Goal: Information Seeking & Learning: Learn about a topic

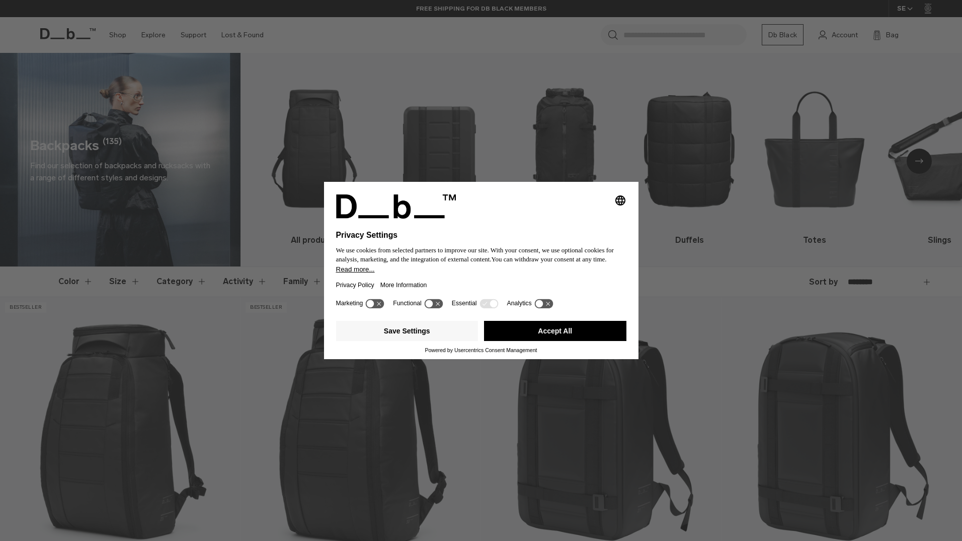
click at [519, 329] on button "Accept All" at bounding box center [555, 331] width 142 height 20
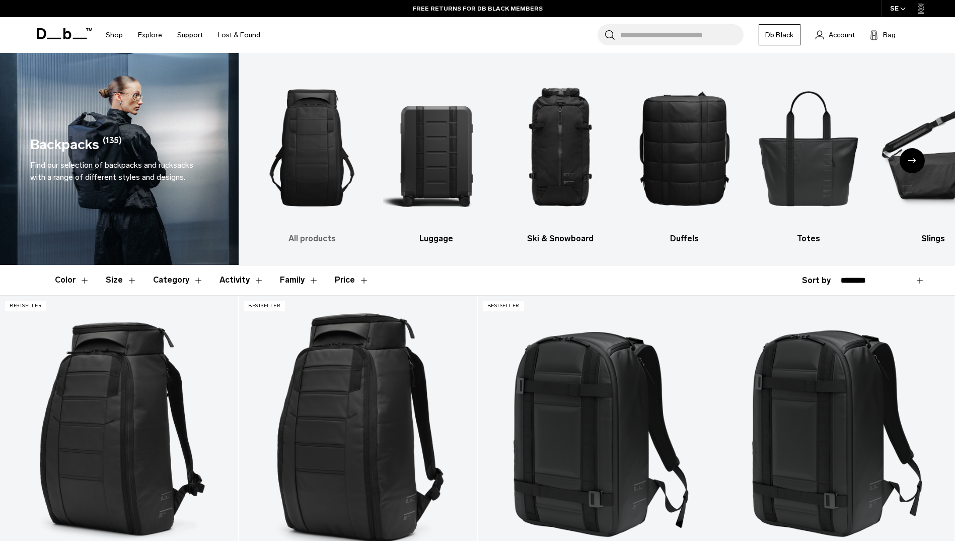
click at [317, 154] on img "1 / 10" at bounding box center [312, 148] width 107 height 160
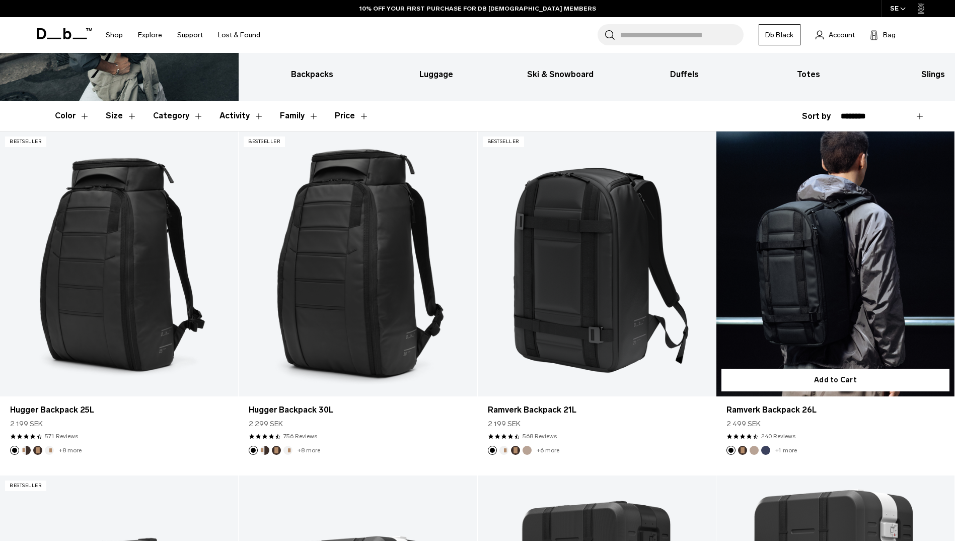
scroll to position [168, 0]
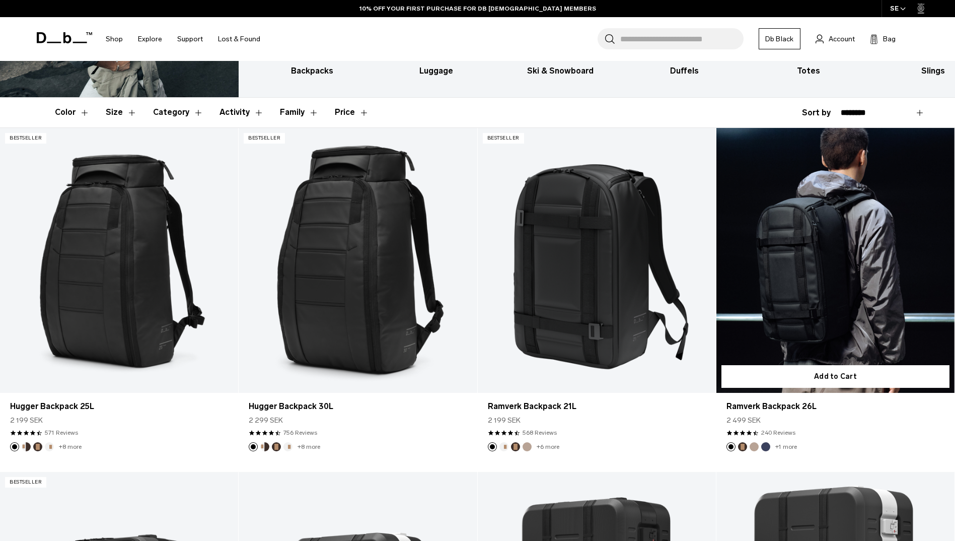
click at [786, 443] on link "+1 more" at bounding box center [786, 446] width 22 height 7
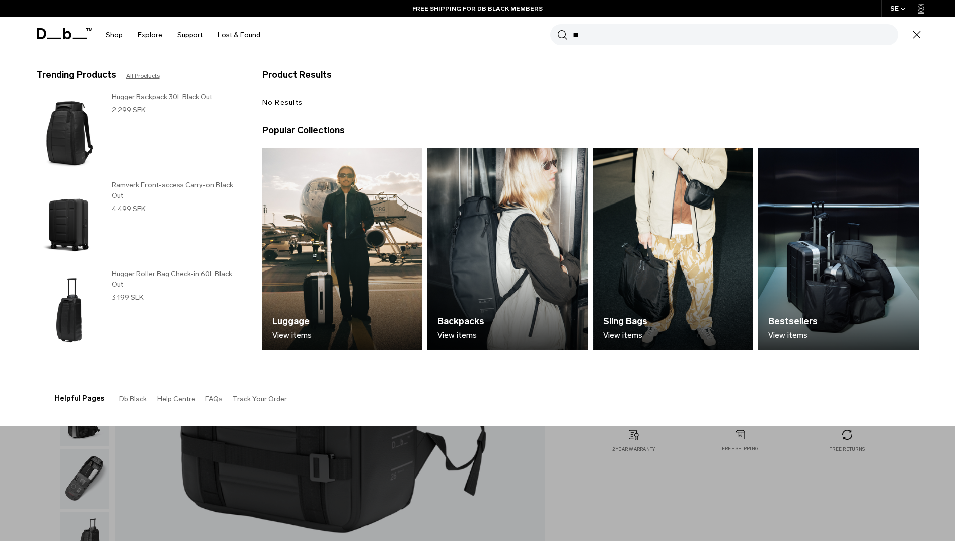
type input "*"
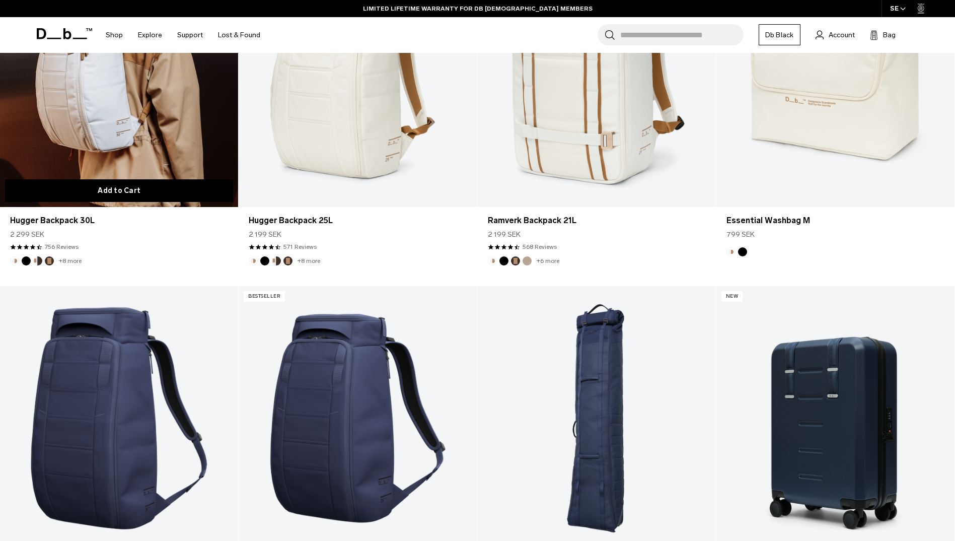
scroll to position [2403, 0]
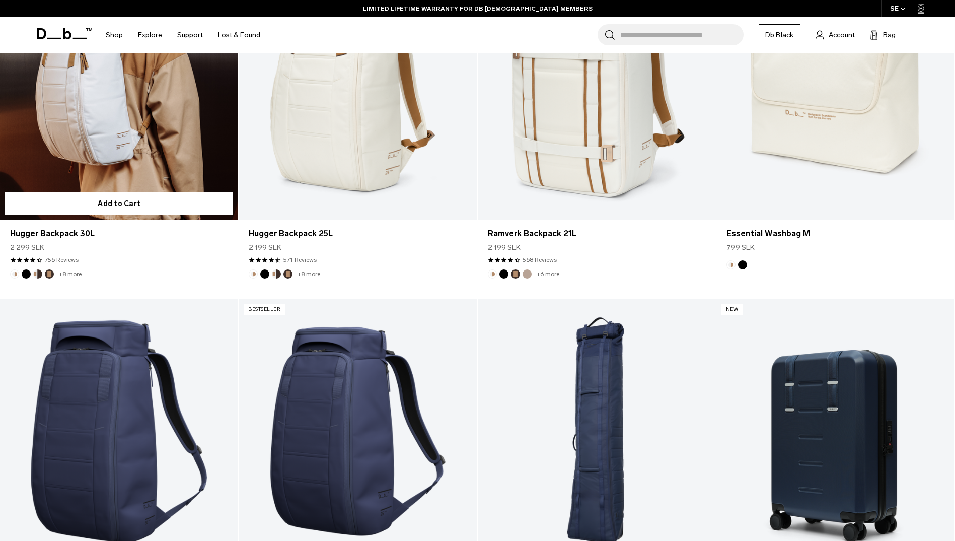
click at [155, 156] on link "Hugger Backpack 30L" at bounding box center [119, 87] width 238 height 265
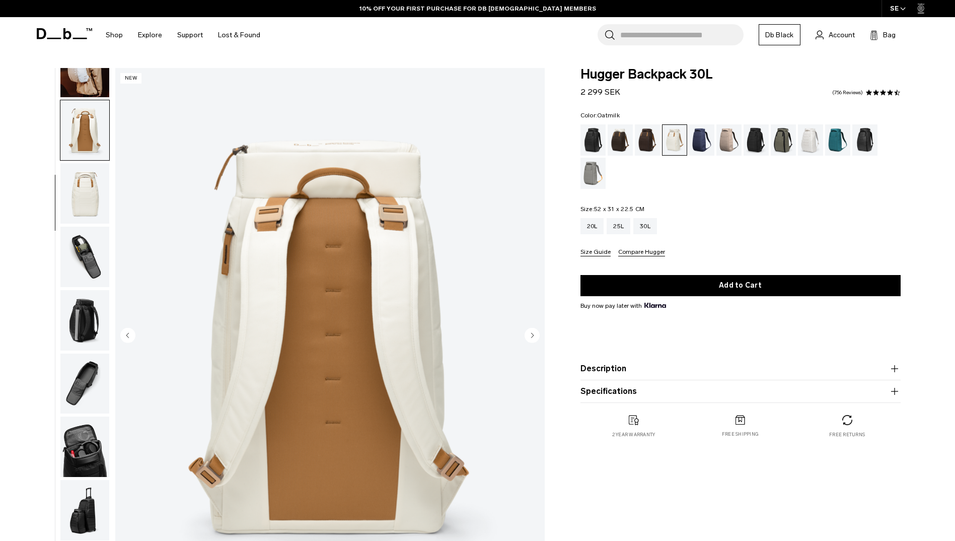
click at [76, 272] on img "button" at bounding box center [84, 257] width 49 height 60
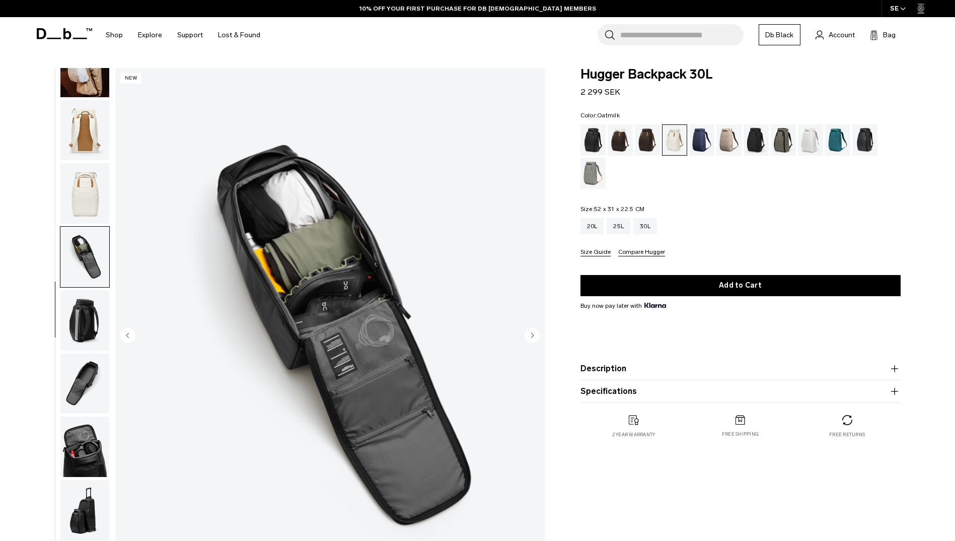
click at [89, 310] on img "button" at bounding box center [84, 320] width 49 height 60
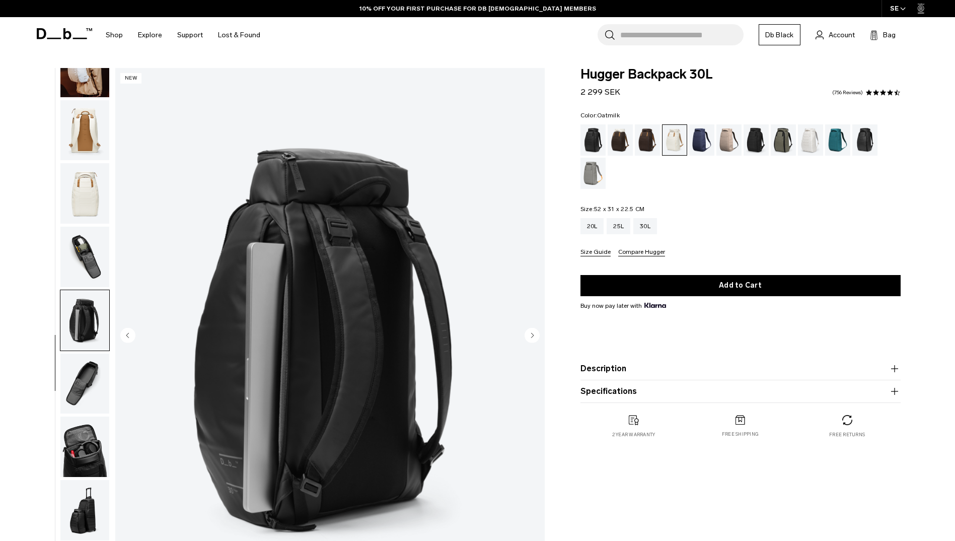
click at [89, 268] on img "button" at bounding box center [84, 257] width 49 height 60
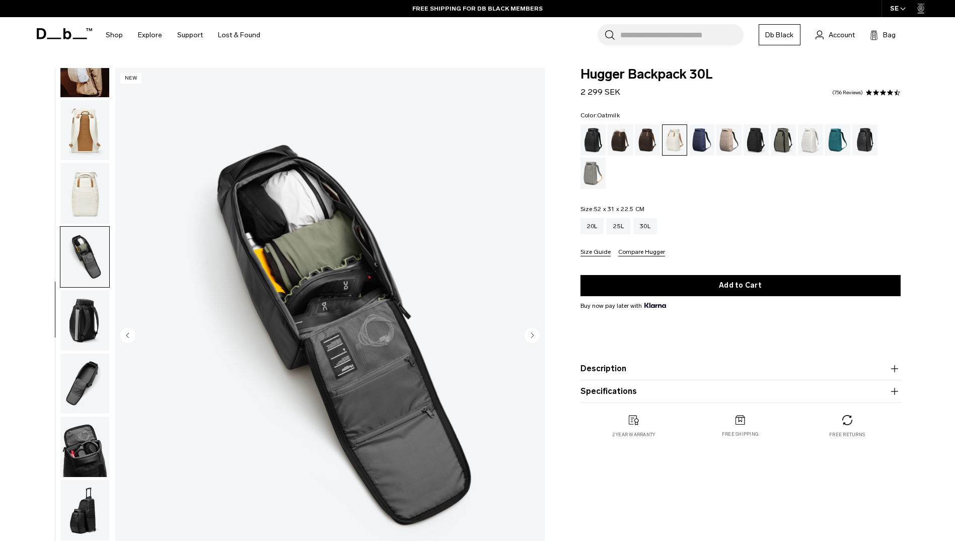
click at [88, 437] on img "button" at bounding box center [84, 446] width 49 height 60
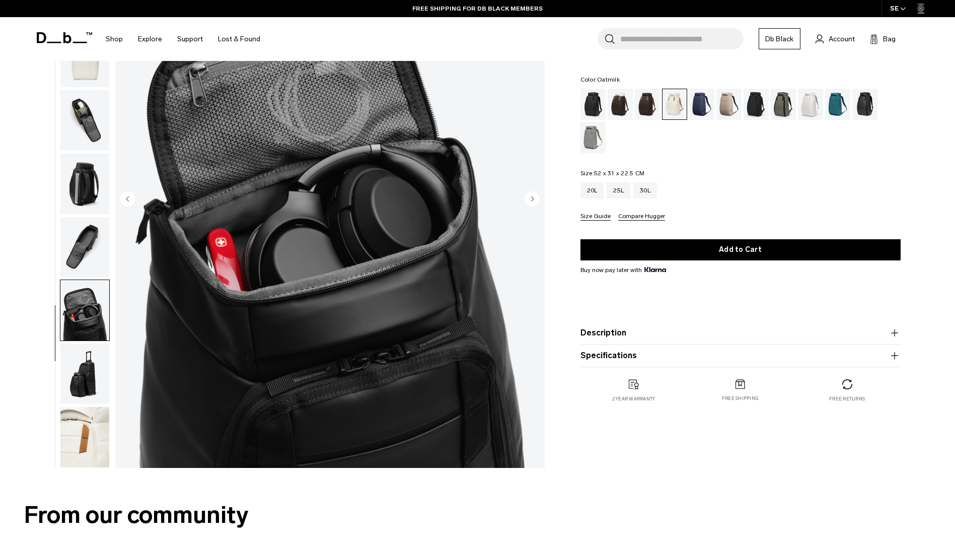
scroll to position [235, 0]
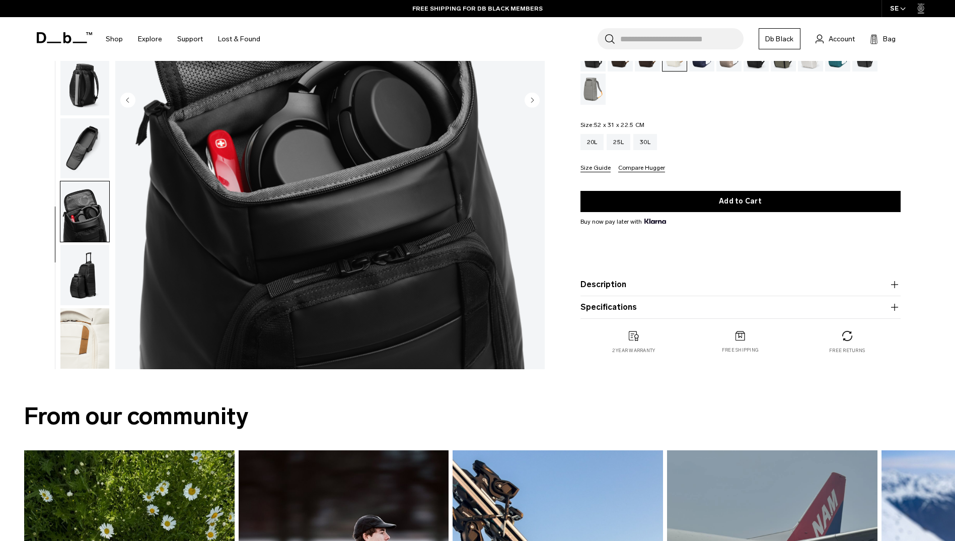
click at [85, 330] on img "button" at bounding box center [84, 338] width 49 height 60
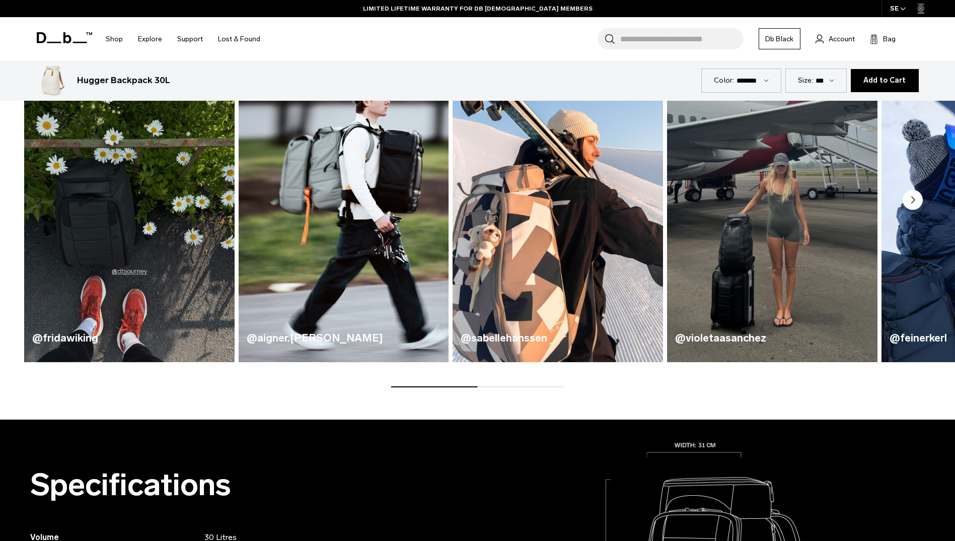
scroll to position [671, 0]
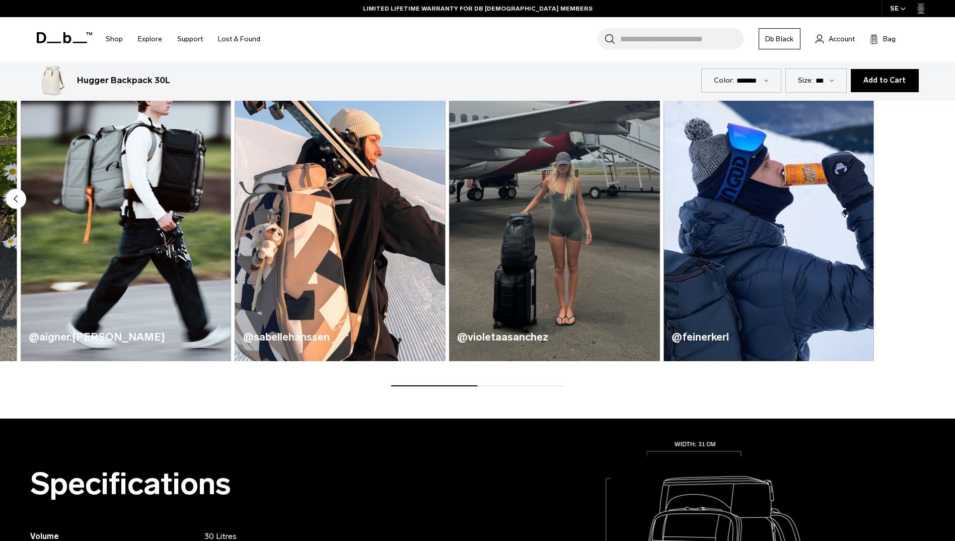
click at [550, 270] on img "4 / 5" at bounding box center [554, 187] width 216 height 357
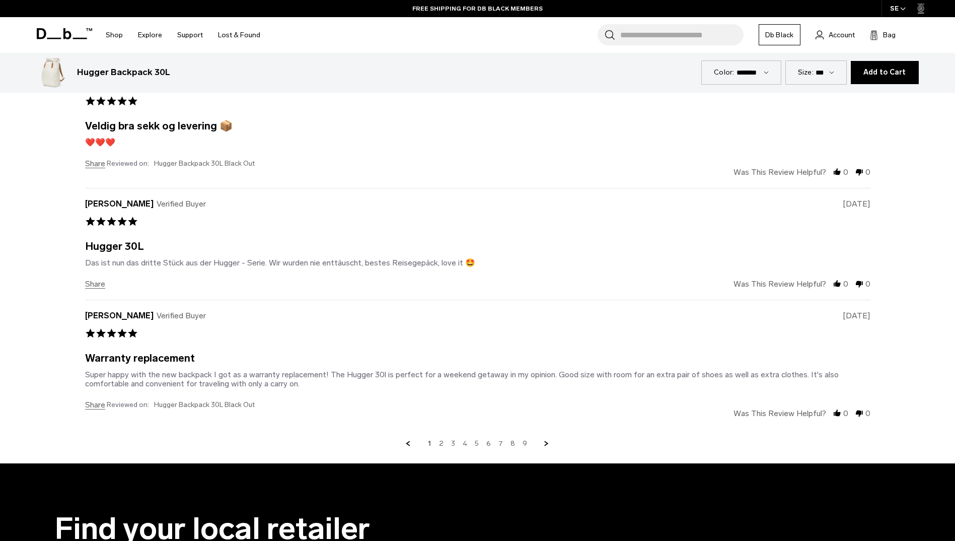
scroll to position [3879, 0]
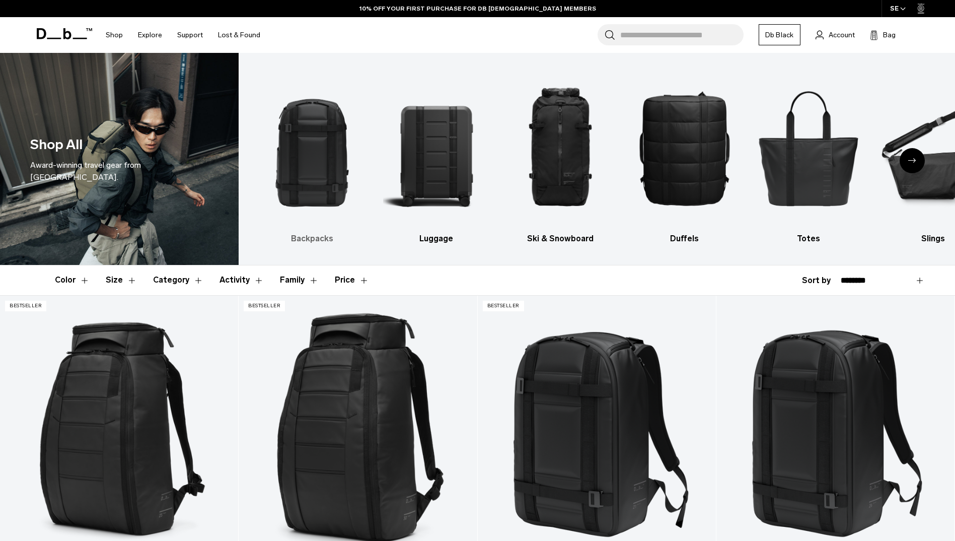
click at [308, 245] on h3 "Backpacks" at bounding box center [312, 239] width 107 height 12
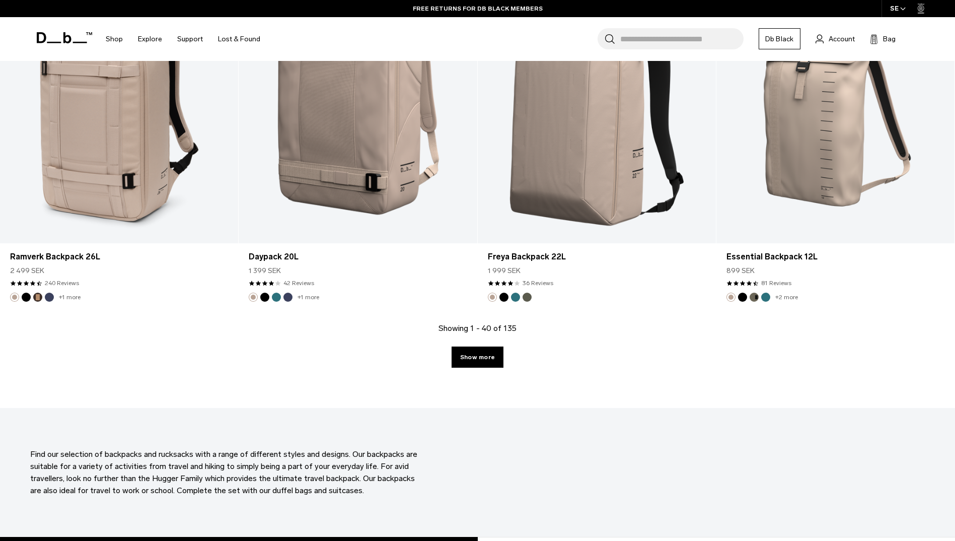
scroll to position [3423, 0]
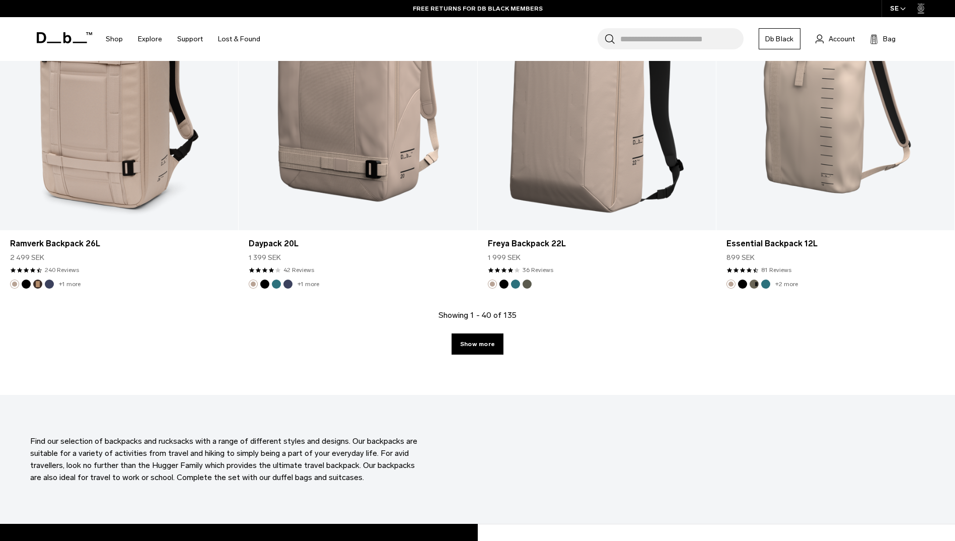
click at [475, 356] on div "Showing 1 - 40 of 135 Show more" at bounding box center [477, 352] width 955 height 86
click at [475, 348] on link "Show more" at bounding box center [478, 343] width 52 height 21
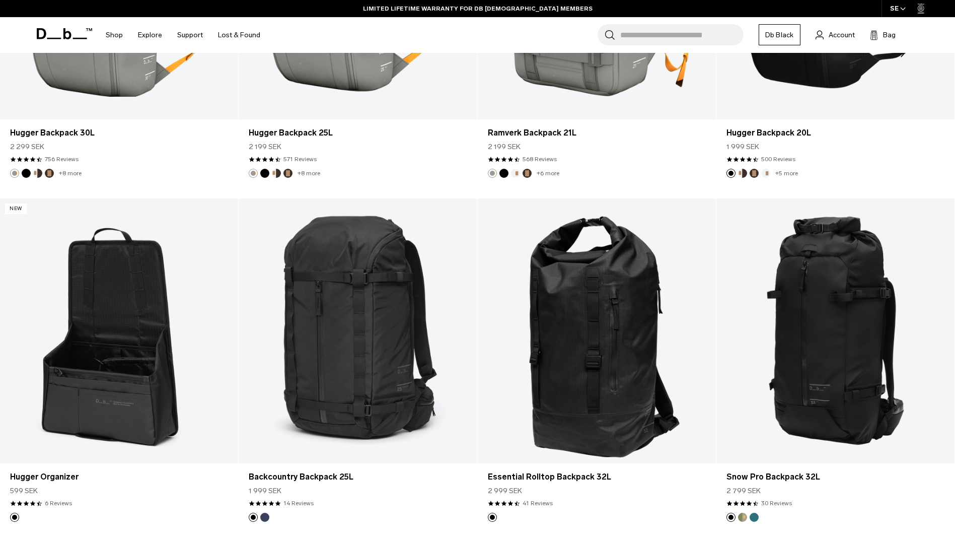
scroll to position [3986, 0]
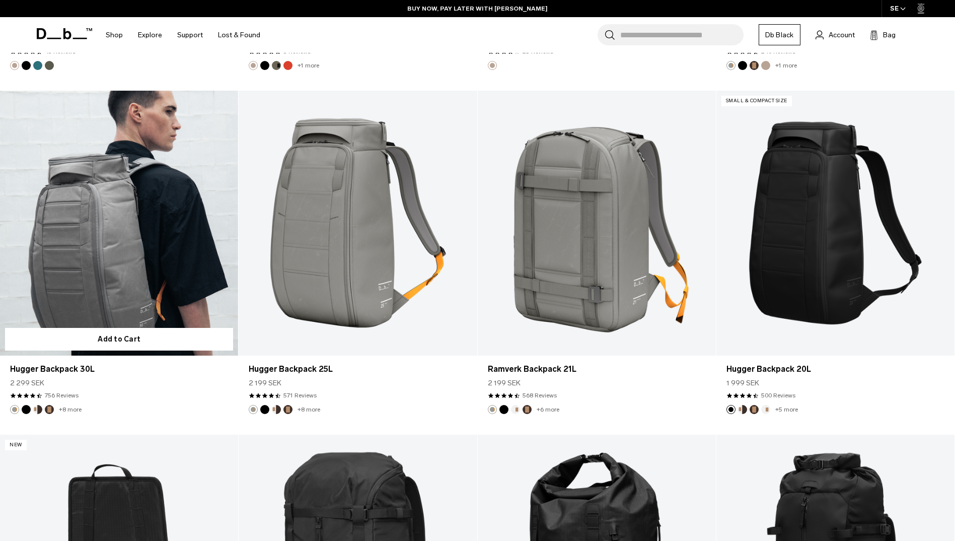
click at [144, 232] on link "Hugger Backpack 30L" at bounding box center [119, 223] width 238 height 265
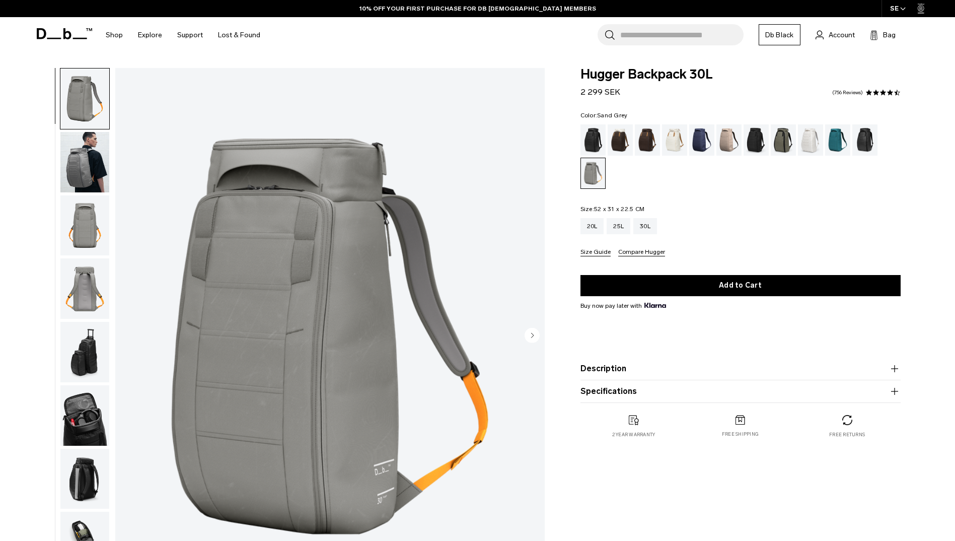
click at [86, 217] on img "button" at bounding box center [84, 225] width 49 height 60
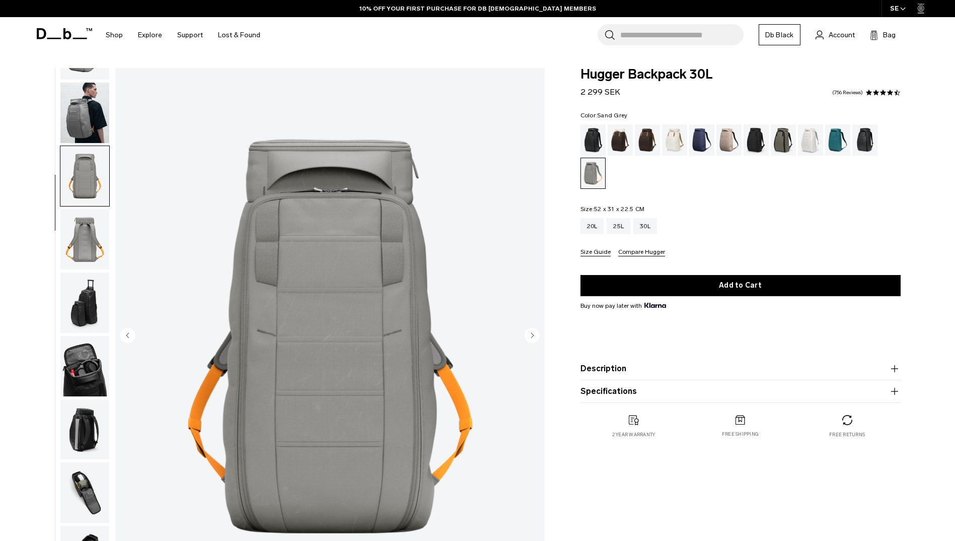
scroll to position [95, 0]
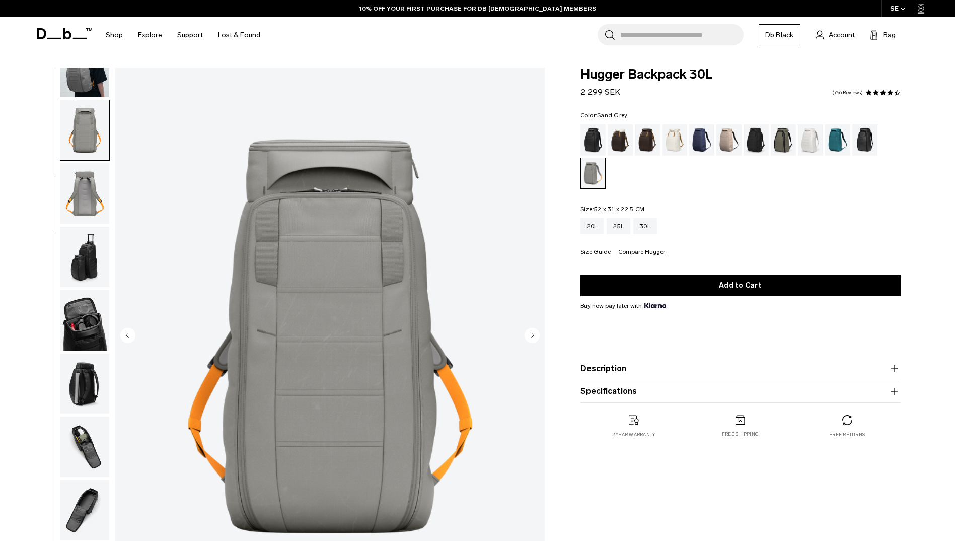
click at [88, 241] on img "button" at bounding box center [84, 257] width 49 height 60
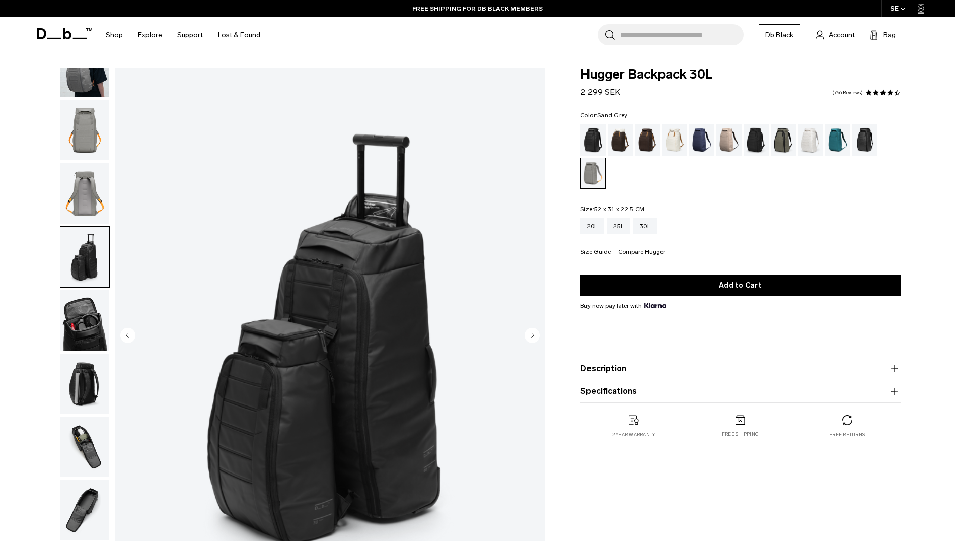
click at [91, 199] on img "button" at bounding box center [84, 193] width 49 height 60
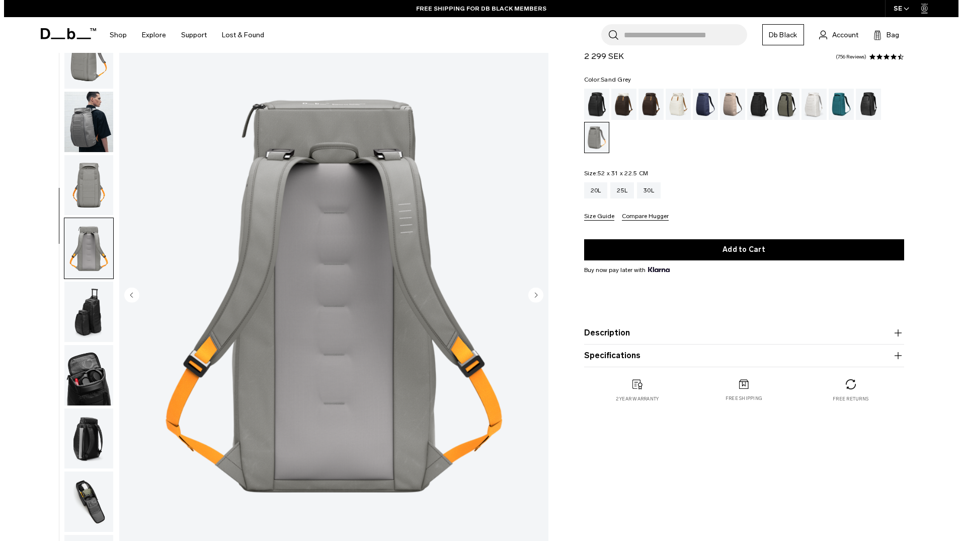
scroll to position [0, 0]
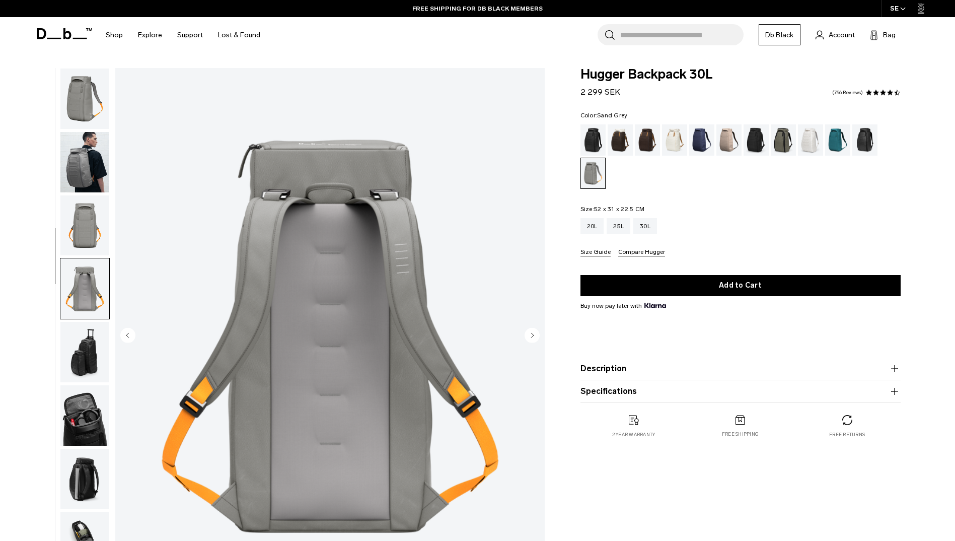
click at [88, 107] on img "button" at bounding box center [84, 98] width 49 height 60
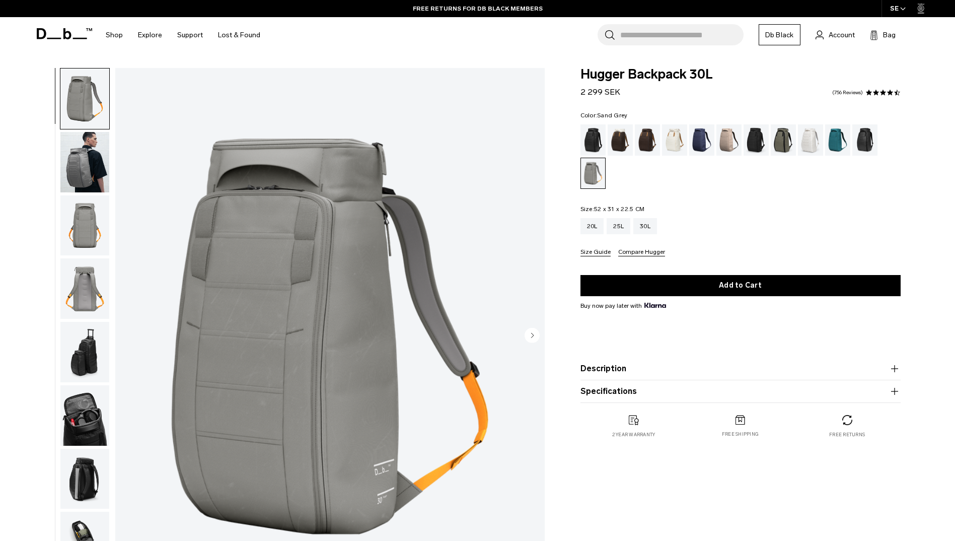
click at [479, 415] on img "1 / 10" at bounding box center [329, 336] width 429 height 536
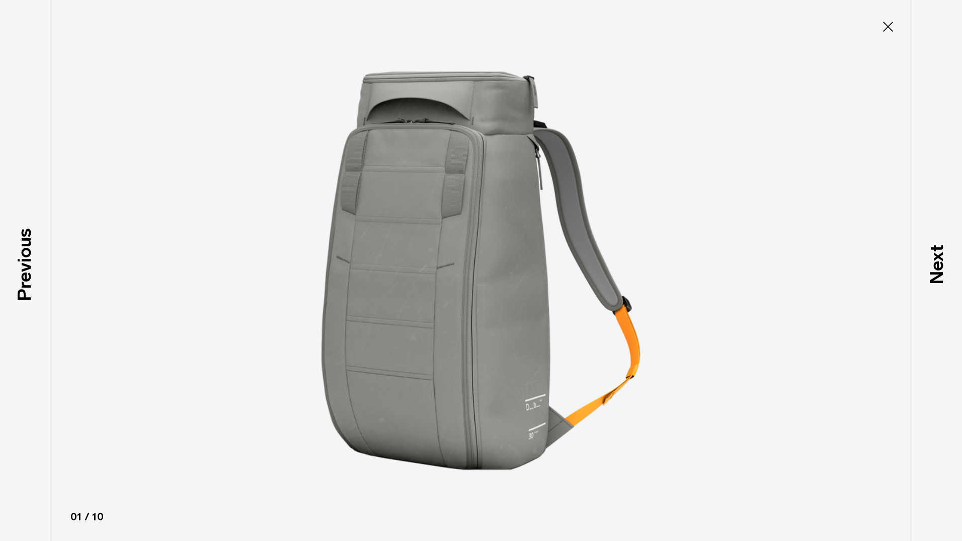
click at [348, 328] on img at bounding box center [481, 270] width 453 height 541
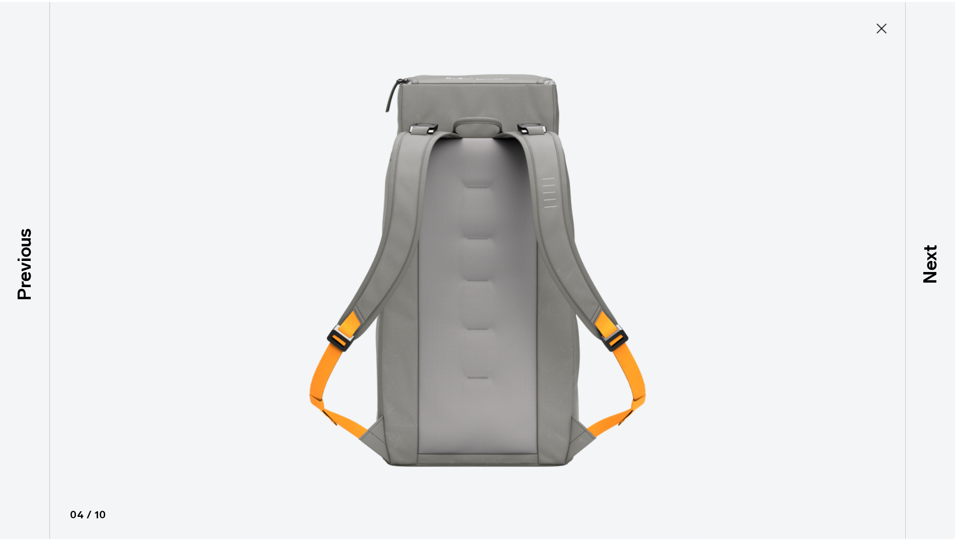
scroll to position [95, 0]
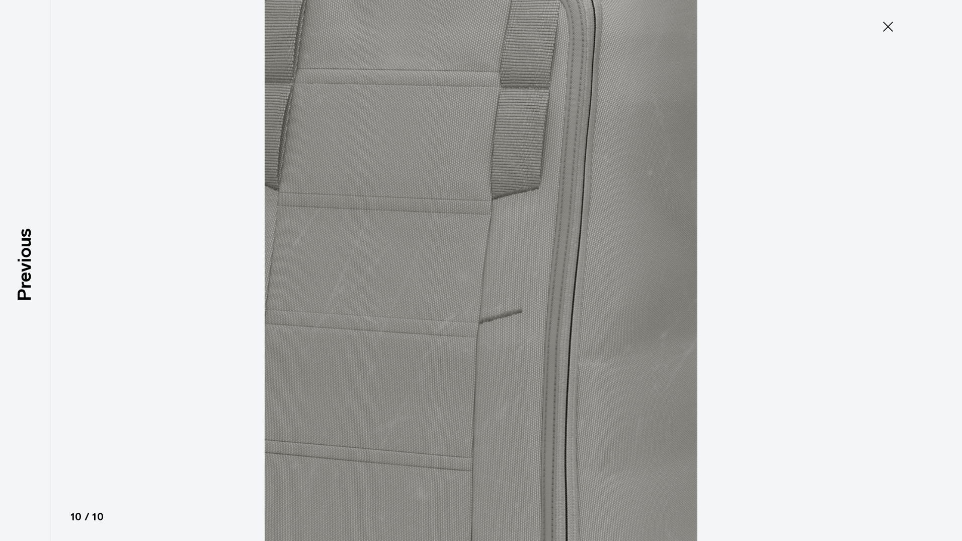
click at [889, 32] on icon at bounding box center [888, 27] width 16 height 16
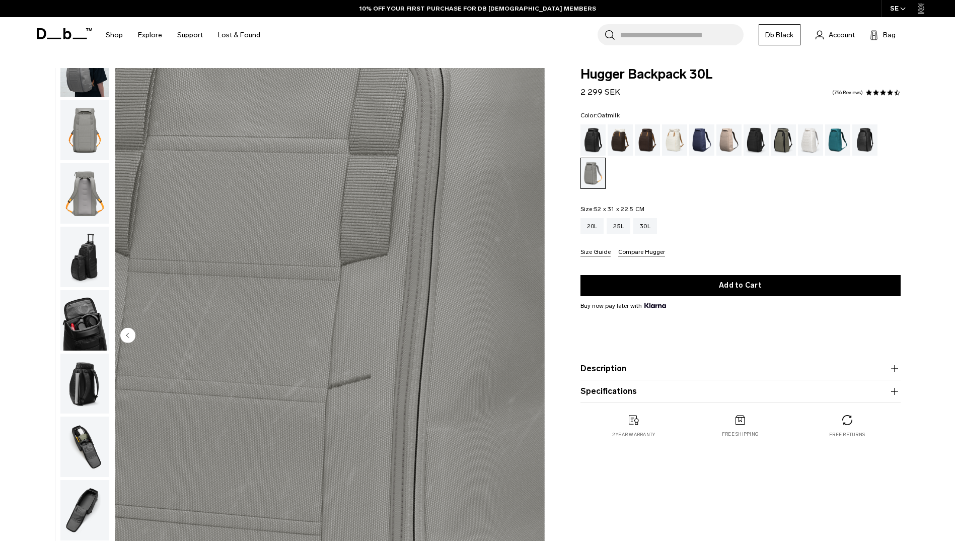
click at [673, 140] on div "Oatmilk" at bounding box center [675, 139] width 26 height 31
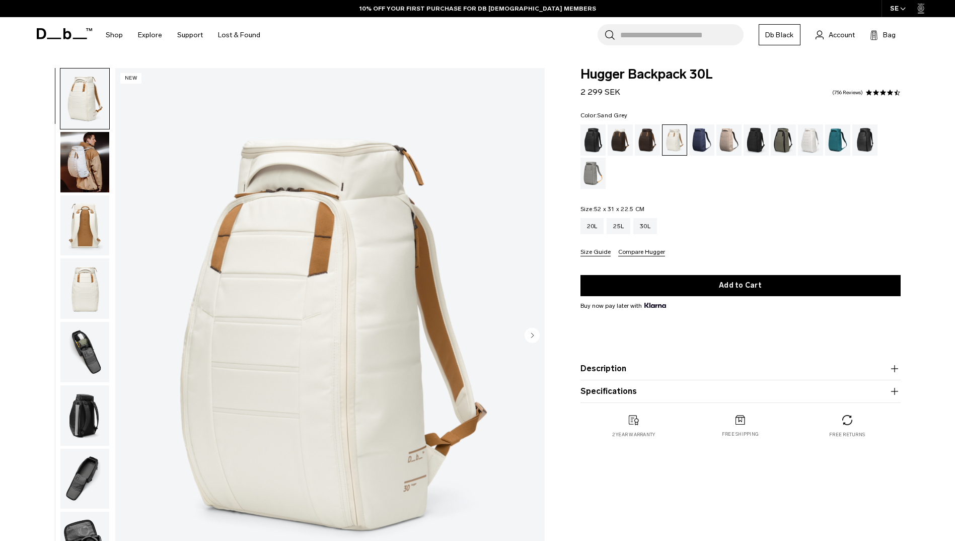
click at [587, 167] on div "Sand Grey" at bounding box center [593, 173] width 26 height 31
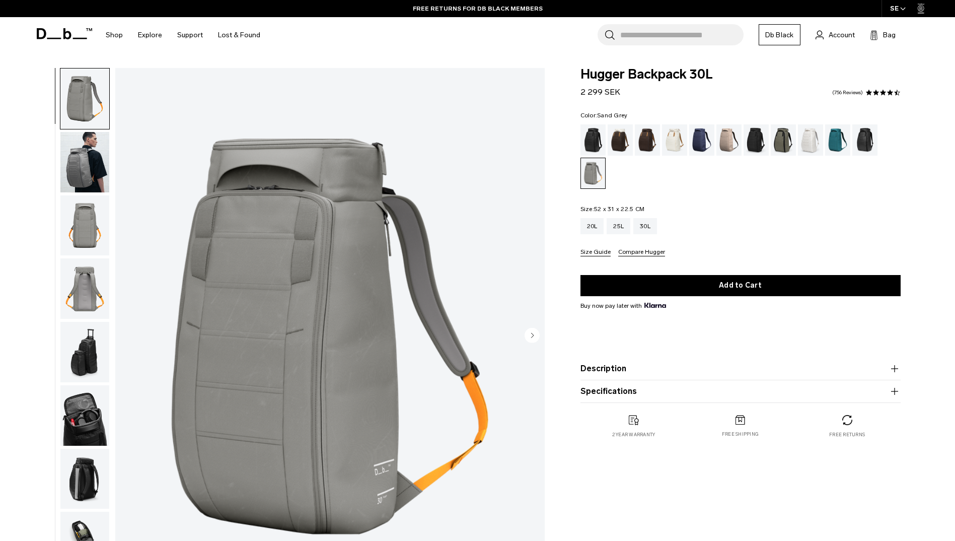
click at [621, 371] on button "Description" at bounding box center [740, 368] width 320 height 12
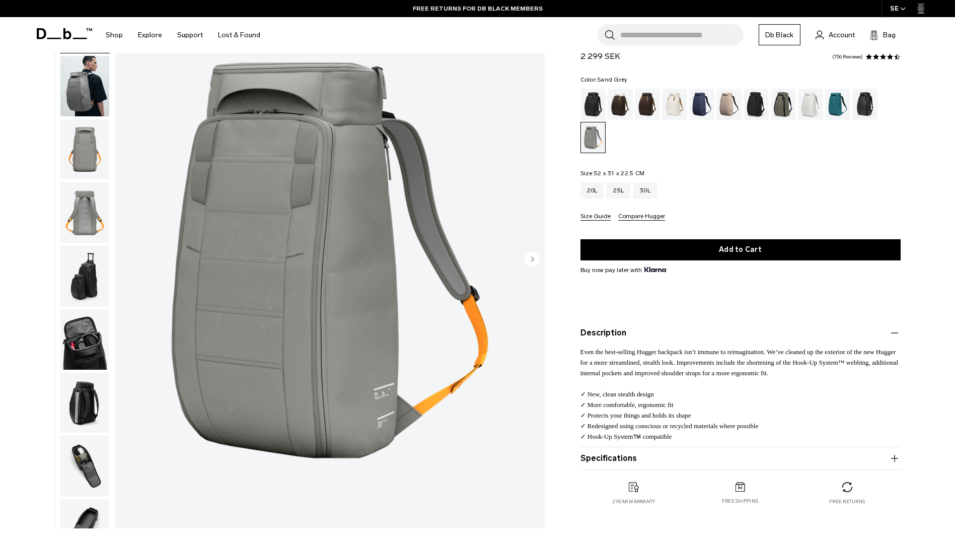
scroll to position [101, 0]
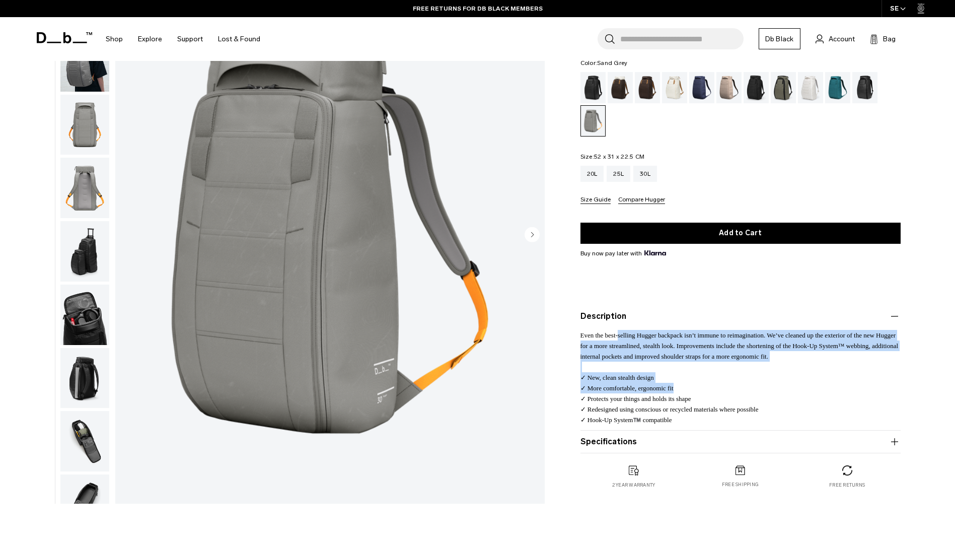
drag, startPoint x: 619, startPoint y: 337, endPoint x: 764, endPoint y: 385, distance: 152.7
click at [764, 385] on p "Even the best-selling Hugger backpack isn’t immune to reimagination. We’ve clea…" at bounding box center [740, 373] width 320 height 103
click at [765, 389] on p "Even the best-selling Hugger backpack isn’t immune to reimagination. We’ve clea…" at bounding box center [740, 373] width 320 height 103
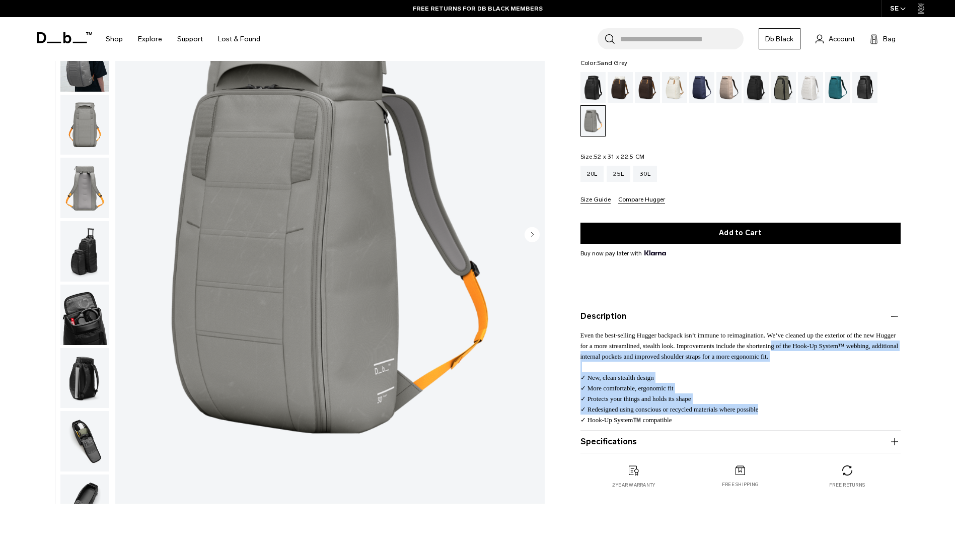
drag, startPoint x: 767, startPoint y: 408, endPoint x: 772, endPoint y: 346, distance: 62.2
click at [772, 346] on p "Even the best-selling Hugger backpack isn’t immune to reimagination. We’ve clea…" at bounding box center [740, 373] width 320 height 103
drag, startPoint x: 772, startPoint y: 346, endPoint x: 678, endPoint y: 355, distance: 95.1
click at [678, 355] on span "Even the best-selling Hugger backpack isn’t immune to reimagination. We’ve clea…" at bounding box center [739, 345] width 318 height 29
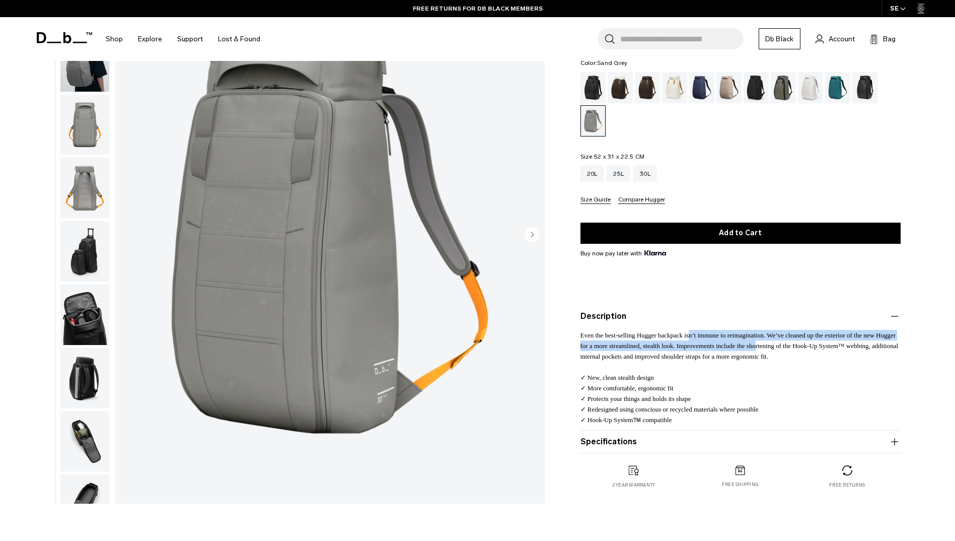
drag, startPoint x: 690, startPoint y: 329, endPoint x: 755, endPoint y: 350, distance: 68.3
click at [755, 350] on p "Even the best-selling Hugger backpack isn’t immune to reimagination. We’ve clea…" at bounding box center [740, 373] width 320 height 103
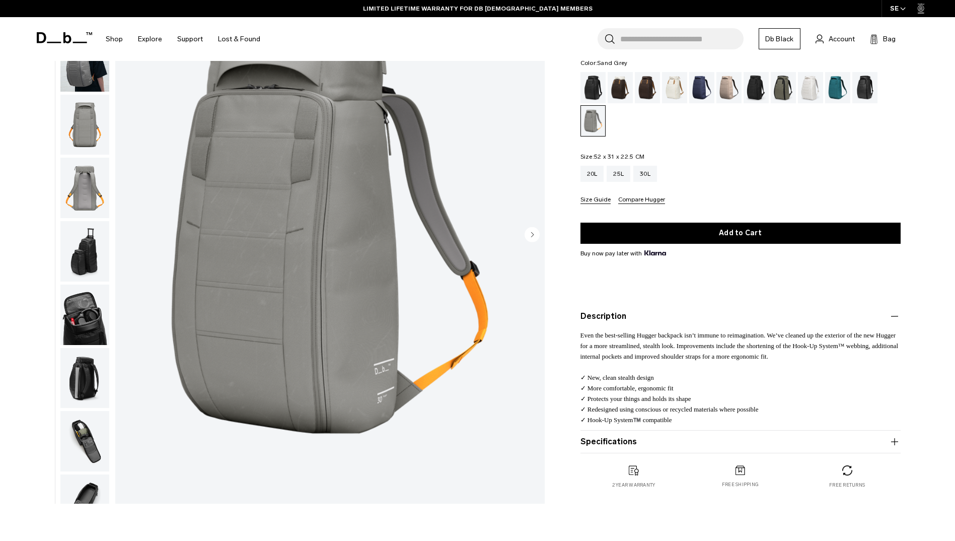
click at [760, 353] on span "Even the best-selling Hugger backpack isn’t immune to reimagination. We’ve clea…" at bounding box center [739, 345] width 318 height 29
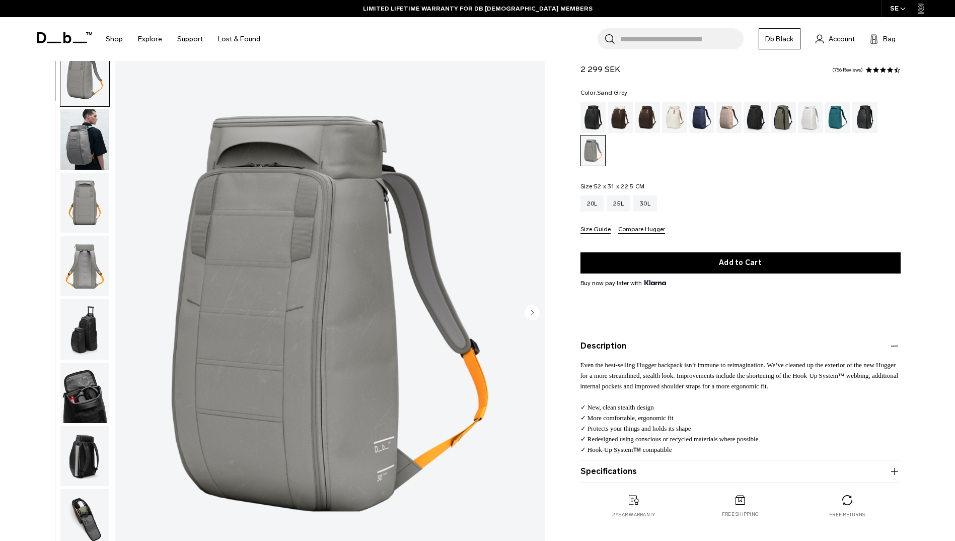
scroll to position [0, 0]
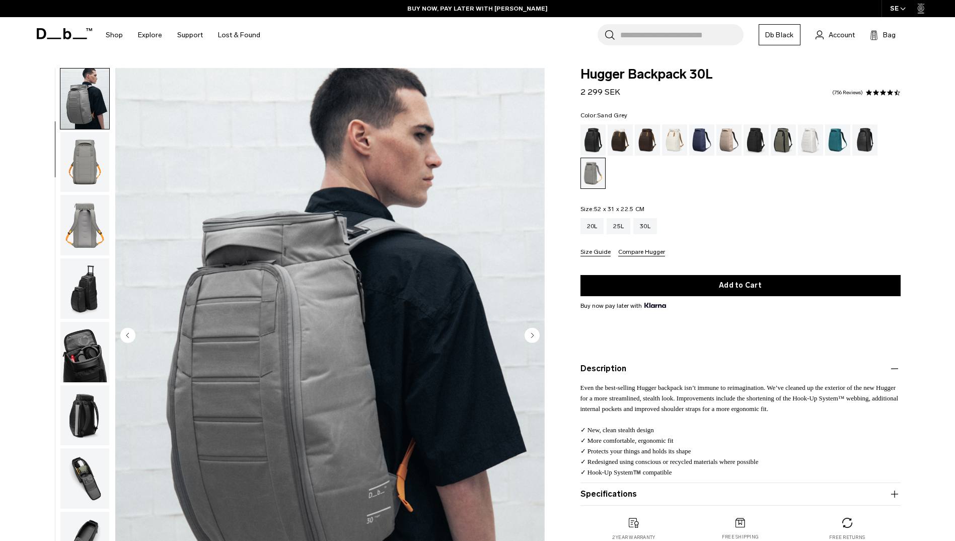
click at [79, 369] on img "button" at bounding box center [84, 352] width 49 height 60
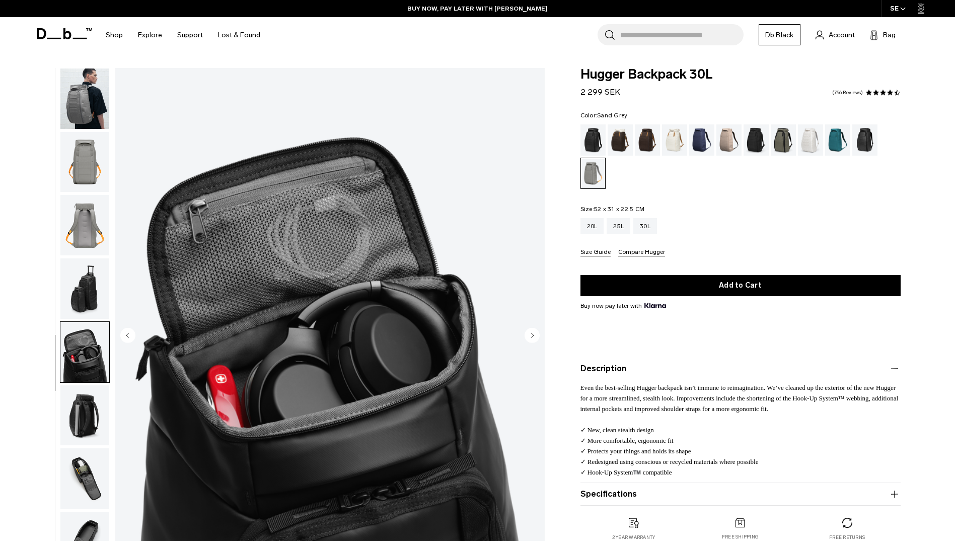
scroll to position [95, 0]
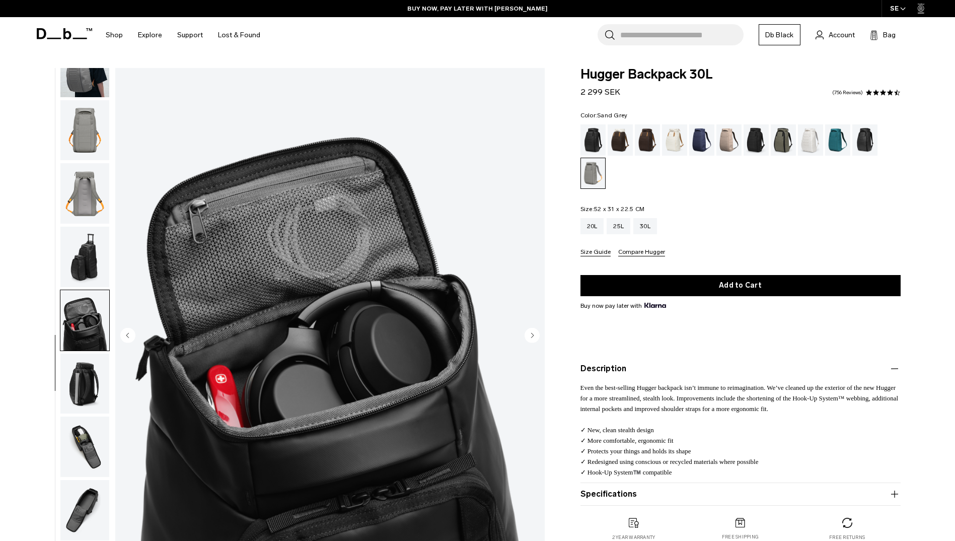
click at [81, 406] on img "button" at bounding box center [84, 383] width 49 height 60
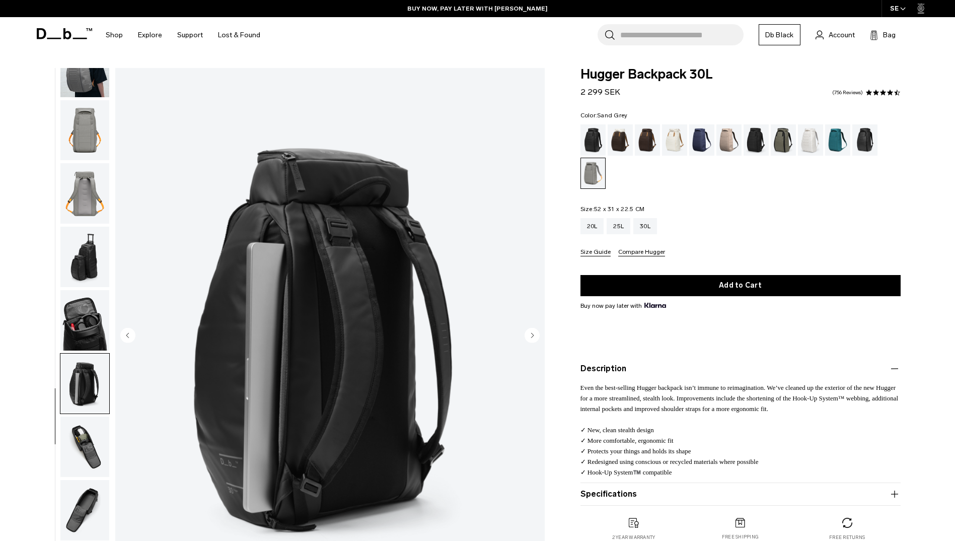
click at [81, 439] on img "button" at bounding box center [84, 446] width 49 height 60
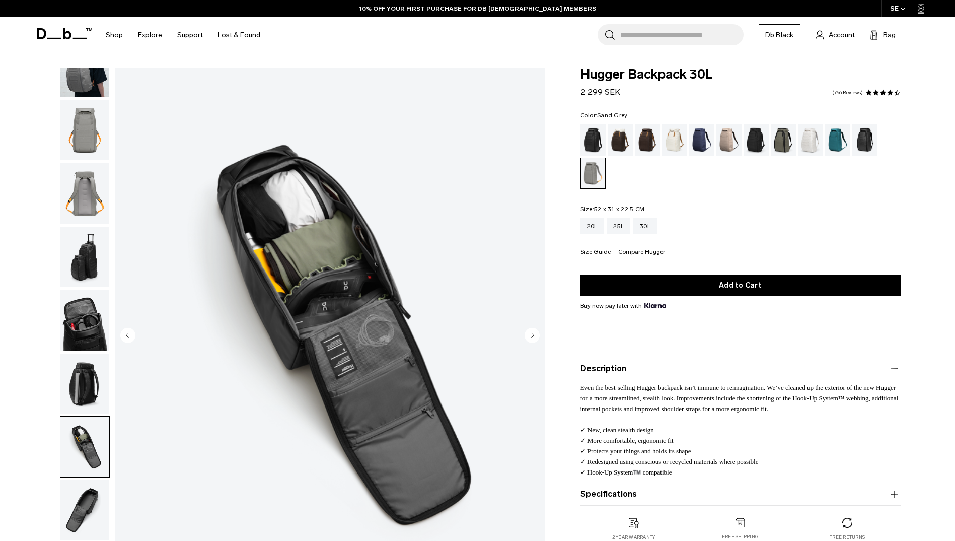
click at [769, 11] on div "10% OFF YOUR FIRST PURCHASE FOR DB [DEMOGRAPHIC_DATA] MEMBERS" at bounding box center [477, 8] width 955 height 17
